Goal: Transaction & Acquisition: Purchase product/service

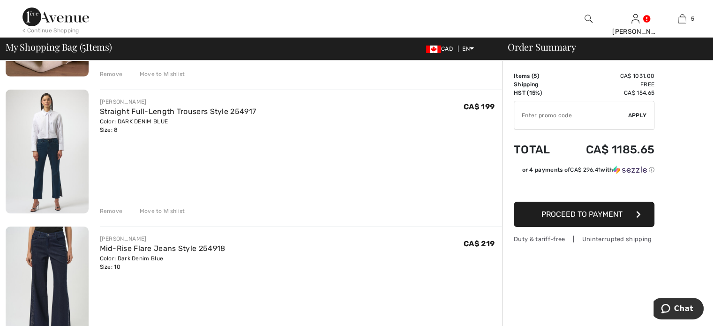
scroll to position [187, 0]
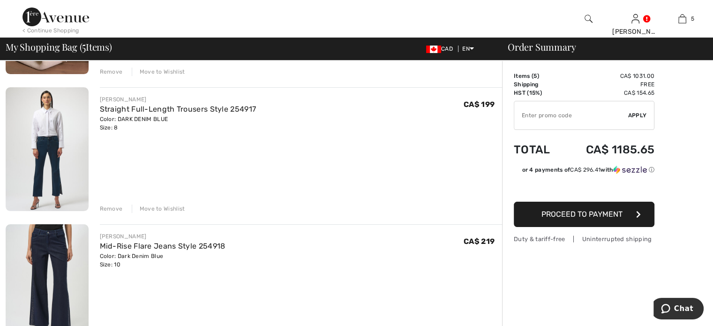
click at [117, 213] on div "Remove" at bounding box center [111, 208] width 23 height 8
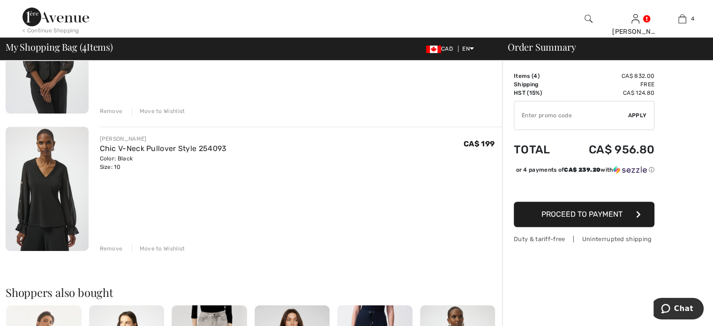
scroll to position [516, 0]
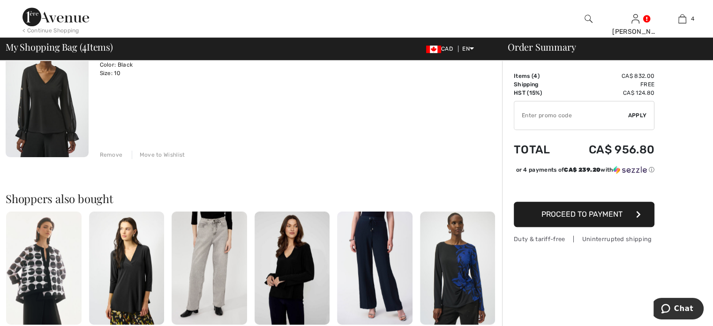
click at [117, 159] on div "Remove" at bounding box center [111, 154] width 23 height 8
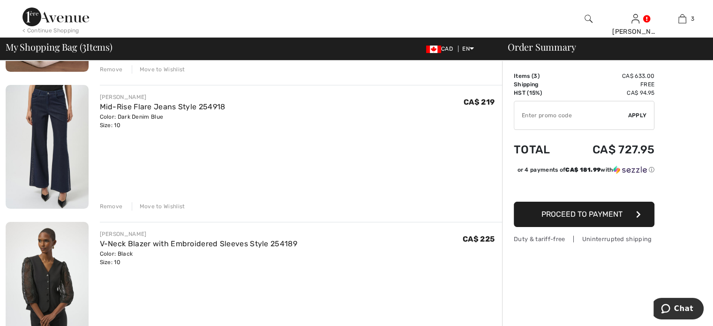
scroll to position [328, 0]
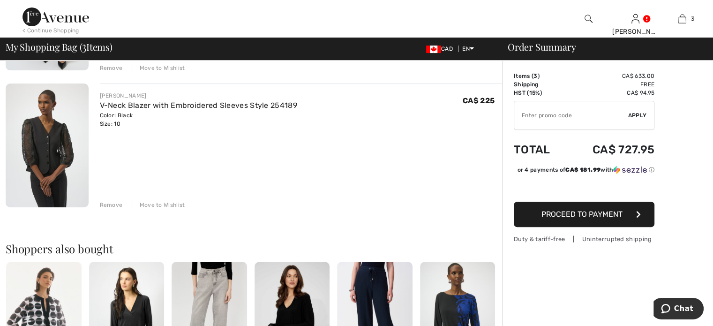
click at [123, 209] on div "Remove" at bounding box center [111, 205] width 23 height 8
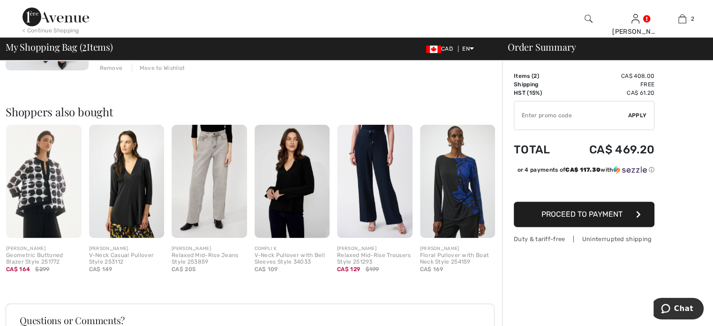
scroll to position [141, 0]
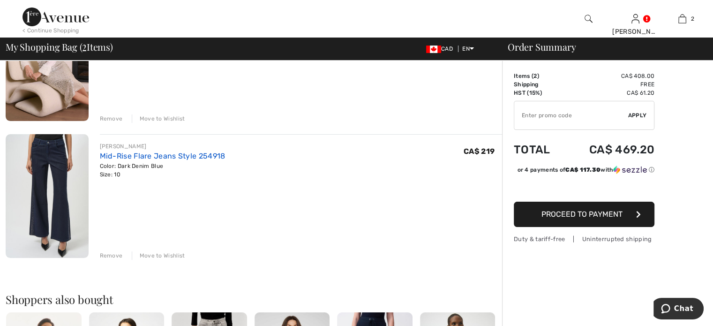
click at [185, 160] on link "Mid-Rise Flare Jeans Style 254918" at bounding box center [163, 155] width 126 height 9
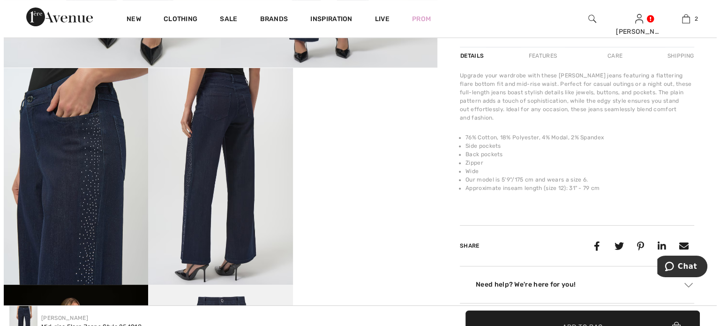
scroll to position [328, 0]
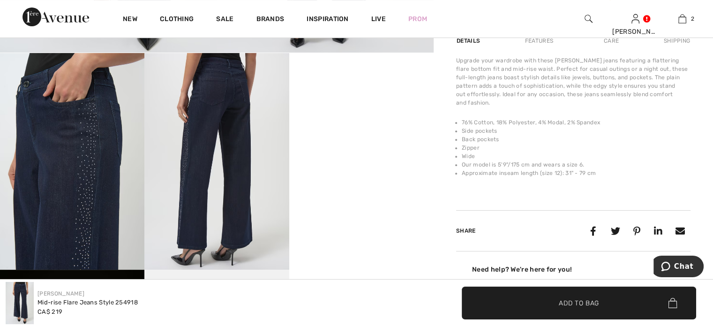
click at [88, 183] on img at bounding box center [72, 161] width 144 height 217
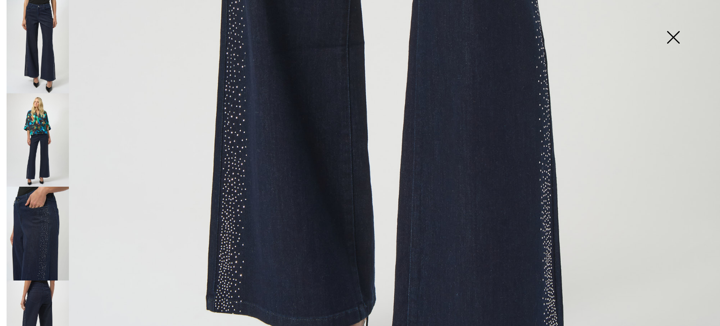
scroll to position [562, 0]
click at [30, 139] on img at bounding box center [38, 139] width 62 height 93
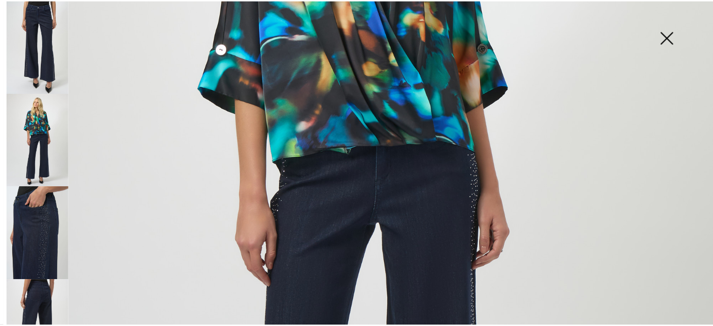
scroll to position [321, 0]
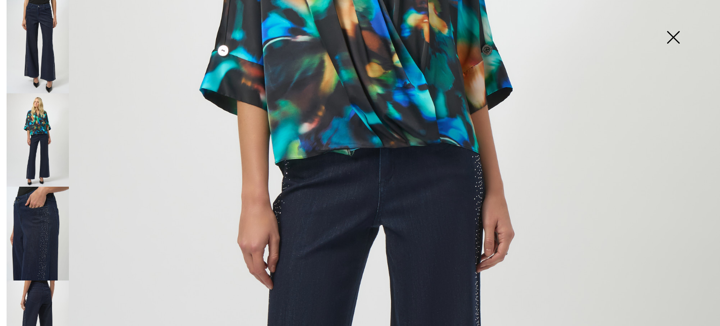
click at [673, 35] on img at bounding box center [673, 38] width 47 height 48
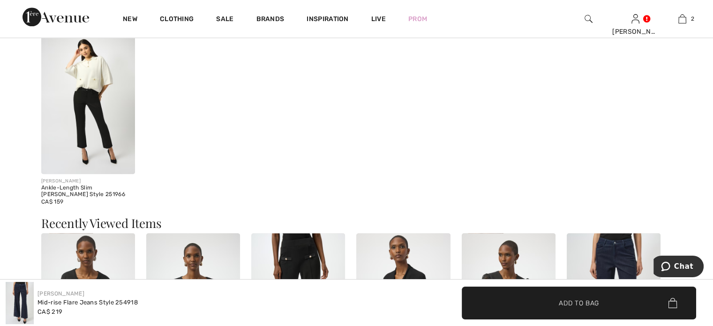
scroll to position [1031, 0]
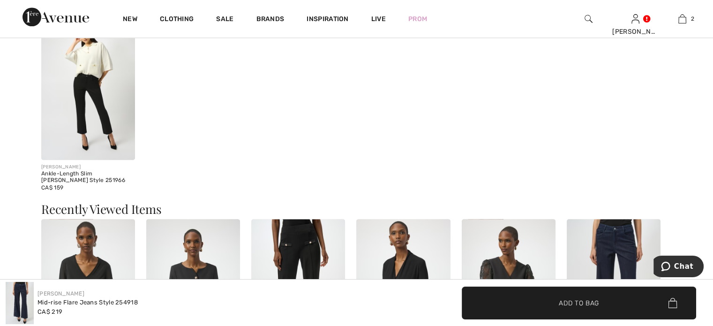
click at [99, 108] on img at bounding box center [88, 89] width 94 height 141
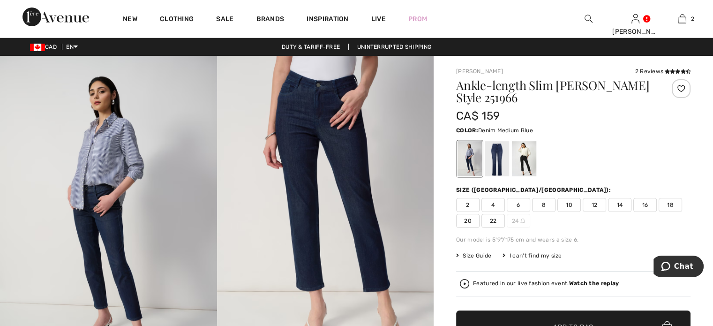
click at [509, 171] on div at bounding box center [497, 158] width 24 height 35
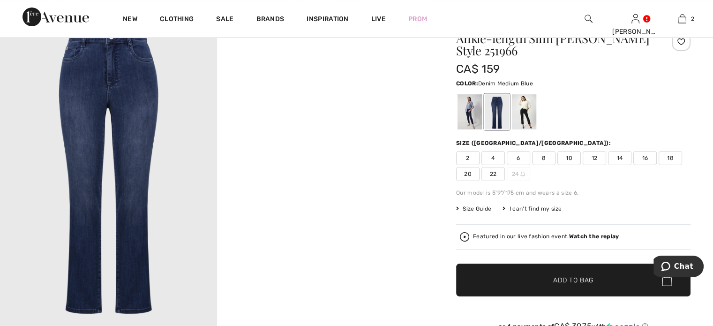
scroll to position [94, 0]
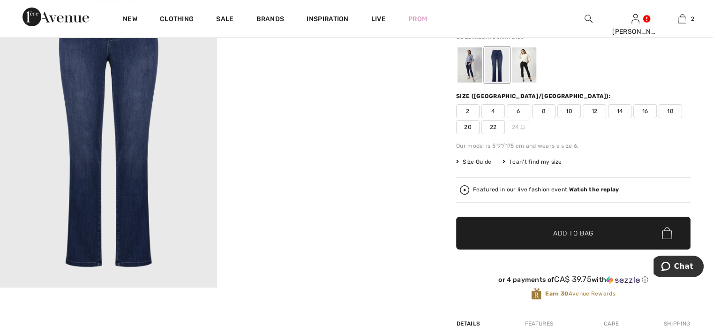
click at [482, 82] on div at bounding box center [469, 64] width 24 height 35
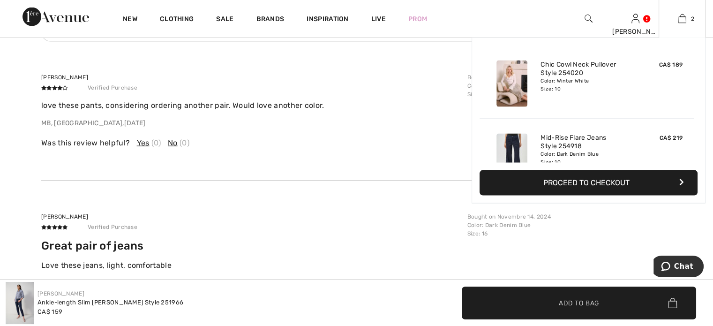
scroll to position [1781, 0]
